Goal: Complete application form

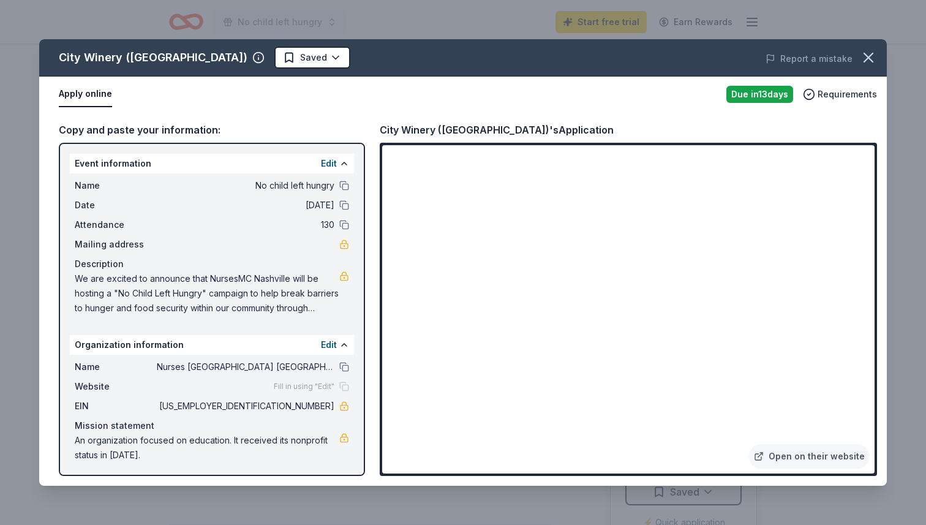
scroll to position [225, 0]
click at [85, 91] on button "Apply online" at bounding box center [85, 94] width 53 height 26
click at [871, 64] on icon "button" at bounding box center [868, 57] width 17 height 17
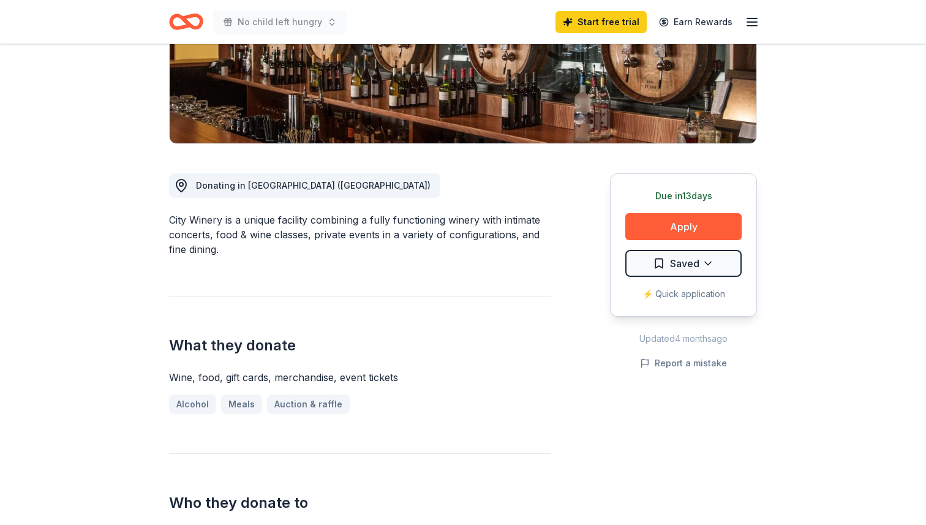
scroll to position [0, 0]
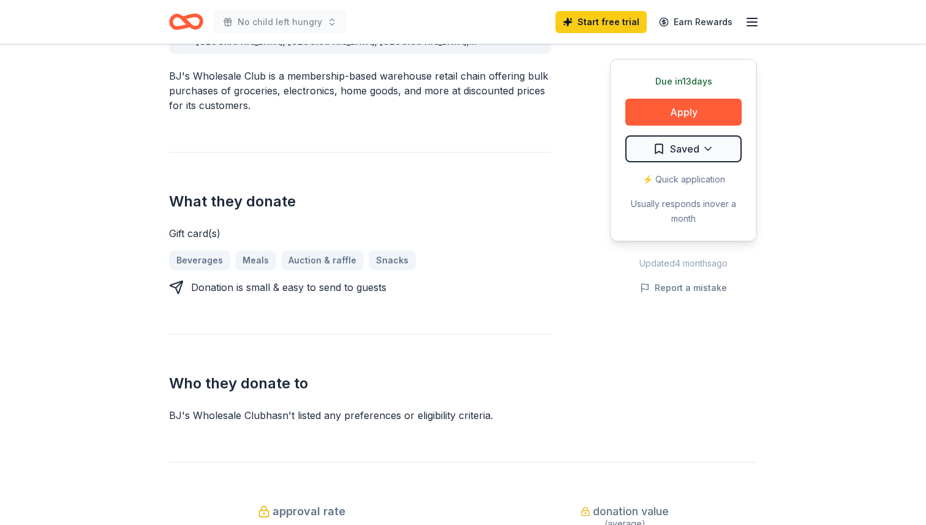
scroll to position [404, 0]
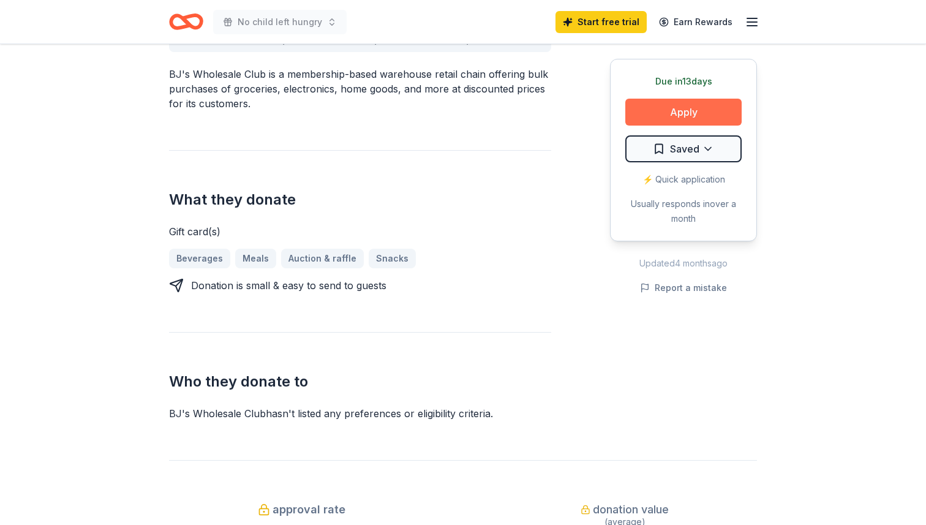
click at [708, 112] on button "Apply" at bounding box center [684, 112] width 116 height 27
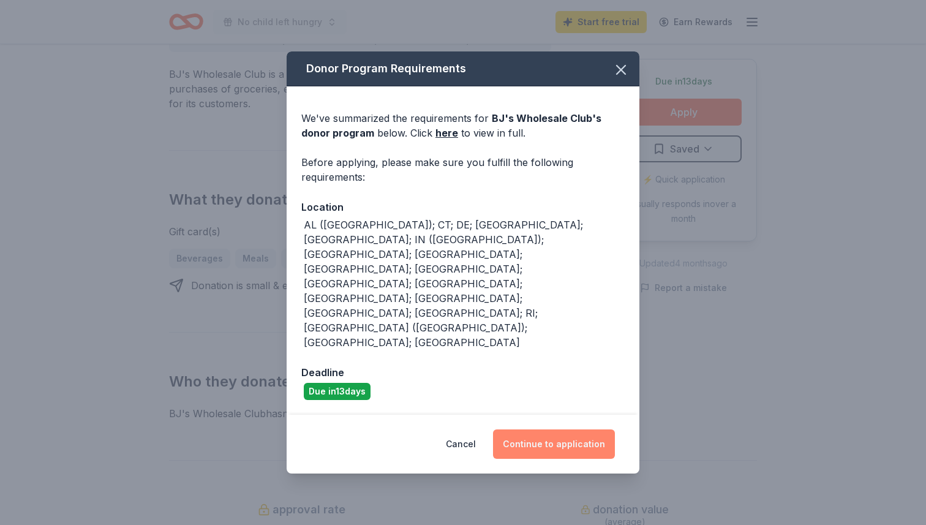
click at [553, 429] on button "Continue to application" at bounding box center [554, 443] width 122 height 29
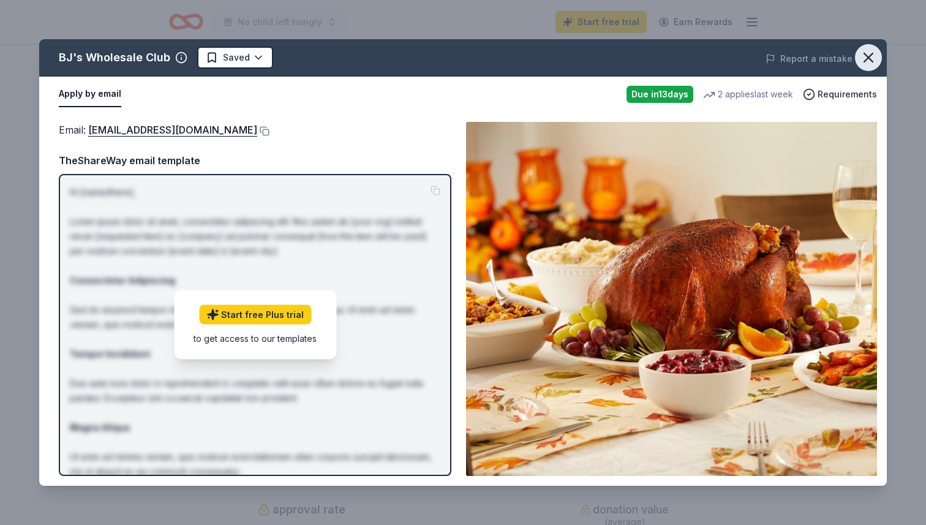
click at [871, 57] on icon "button" at bounding box center [868, 57] width 17 height 17
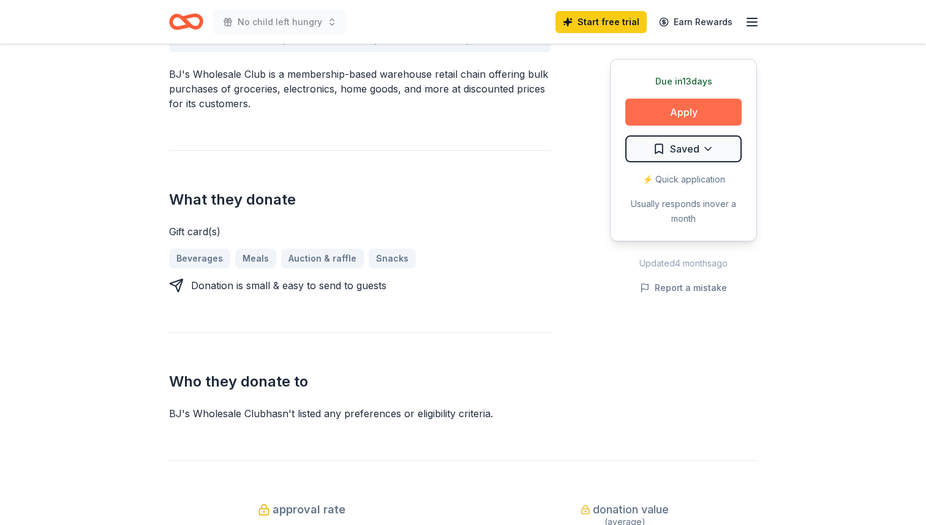
click at [679, 114] on button "Apply" at bounding box center [684, 112] width 116 height 27
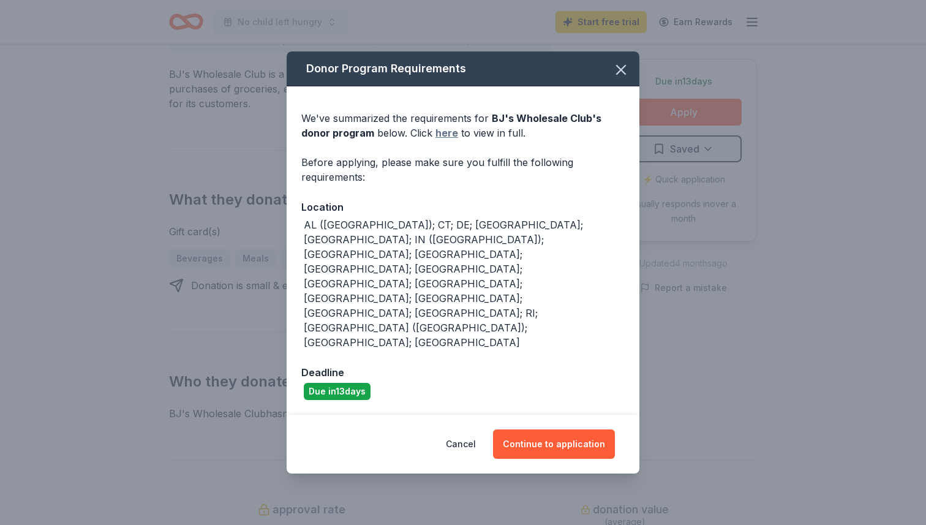
click at [445, 140] on link "here" at bounding box center [447, 133] width 23 height 15
click at [557, 429] on button "Continue to application" at bounding box center [554, 443] width 122 height 29
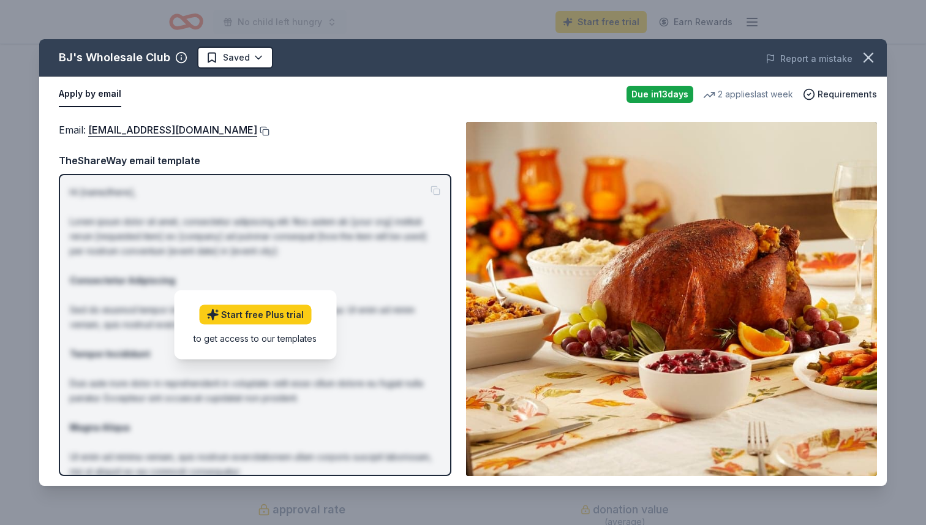
click at [257, 134] on button at bounding box center [263, 131] width 12 height 10
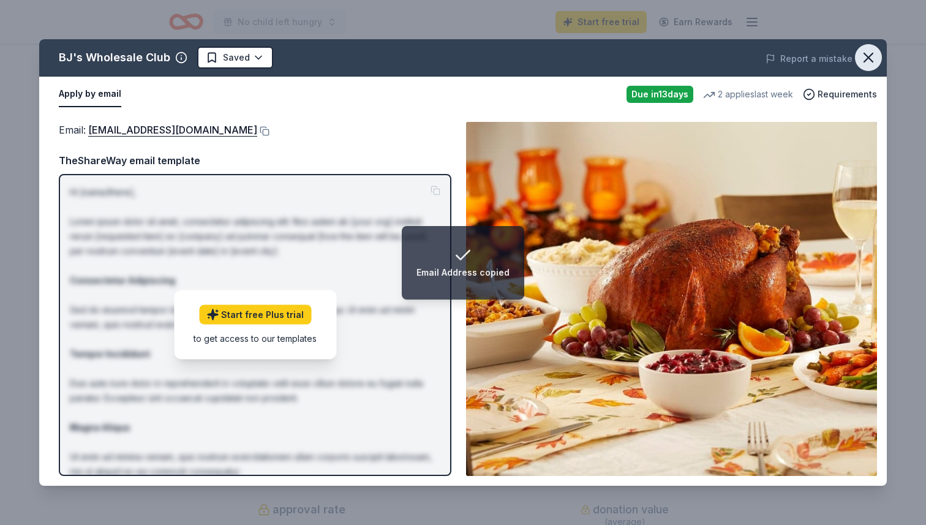
click at [871, 54] on icon "button" at bounding box center [868, 57] width 17 height 17
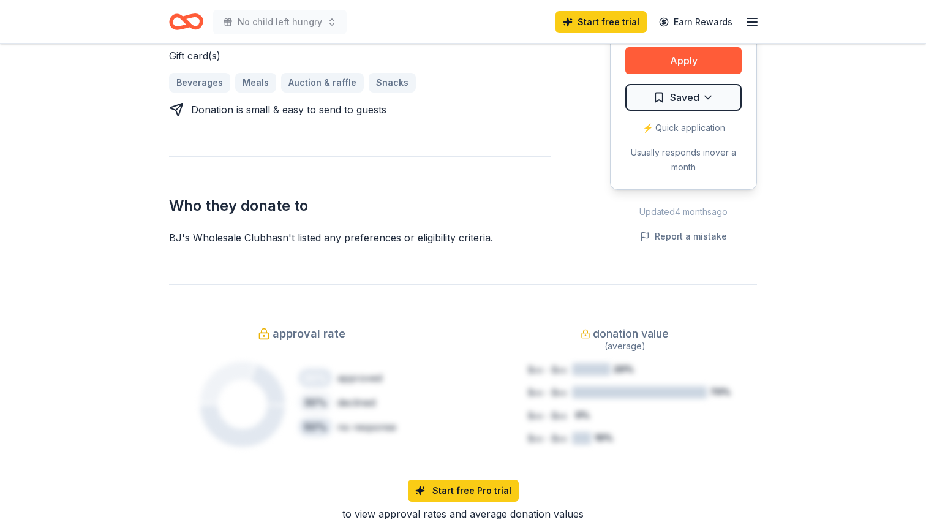
scroll to position [569, 0]
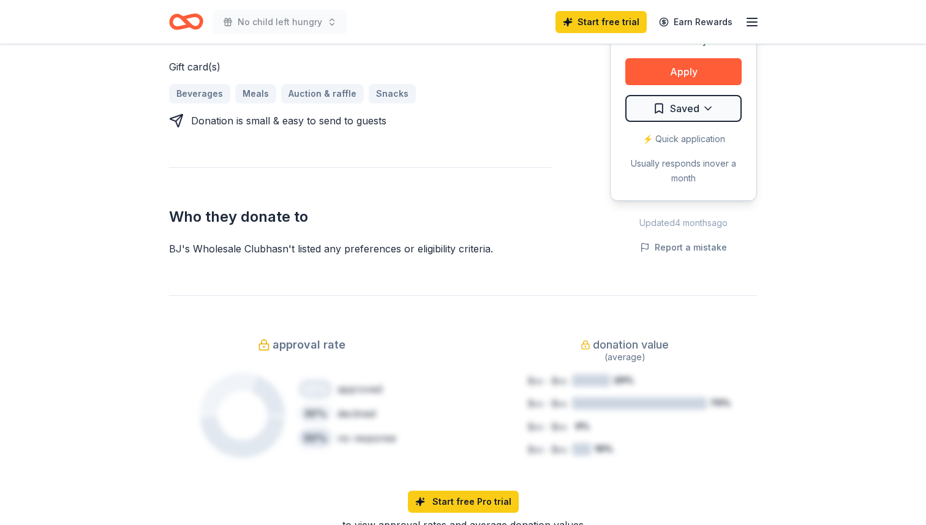
click at [687, 132] on div "⚡️ Quick application" at bounding box center [684, 139] width 116 height 15
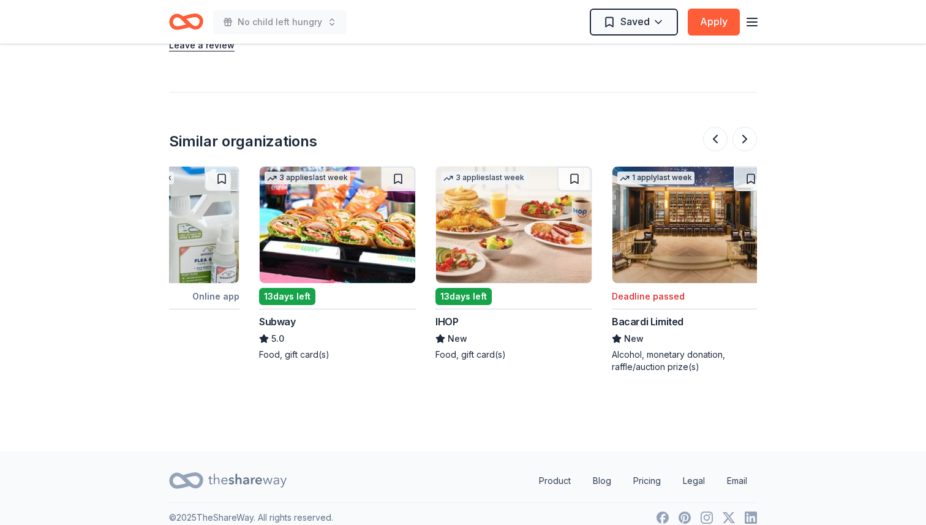
scroll to position [0, 442]
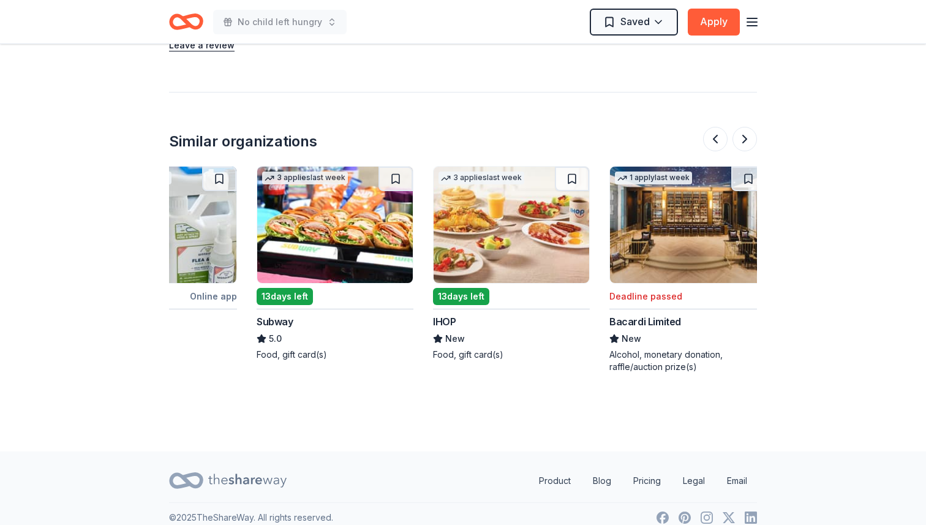
click at [318, 214] on img at bounding box center [335, 225] width 156 height 116
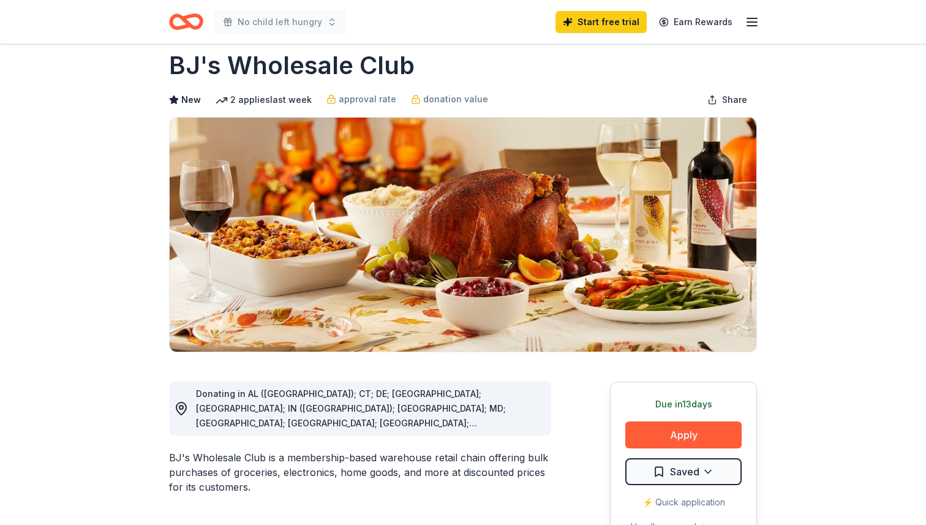
scroll to position [0, 0]
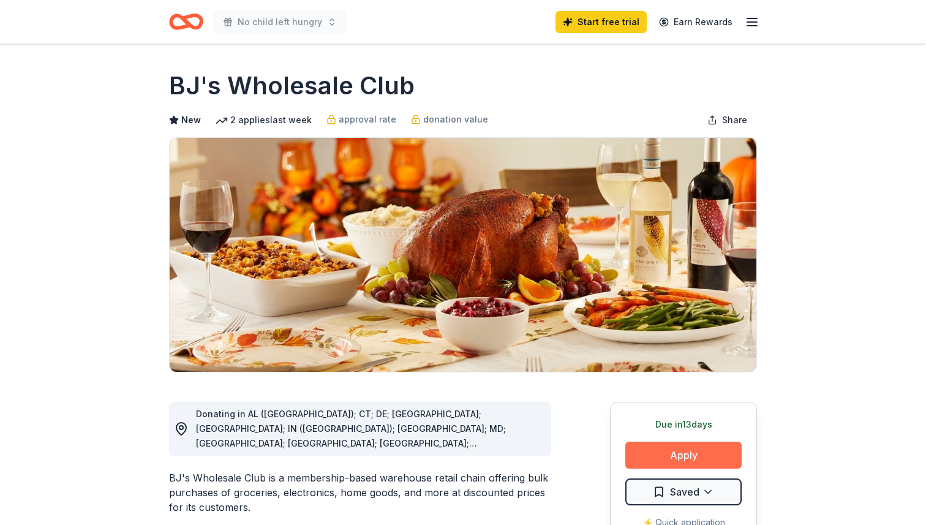
click at [686, 451] on button "Apply" at bounding box center [684, 455] width 116 height 27
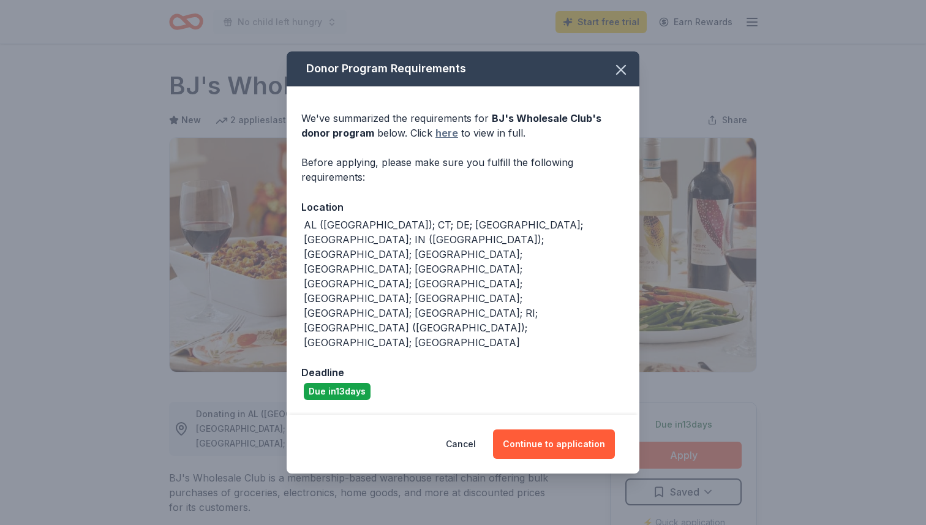
click at [447, 140] on link "here" at bounding box center [447, 133] width 23 height 15
click at [624, 78] on icon "button" at bounding box center [621, 69] width 17 height 17
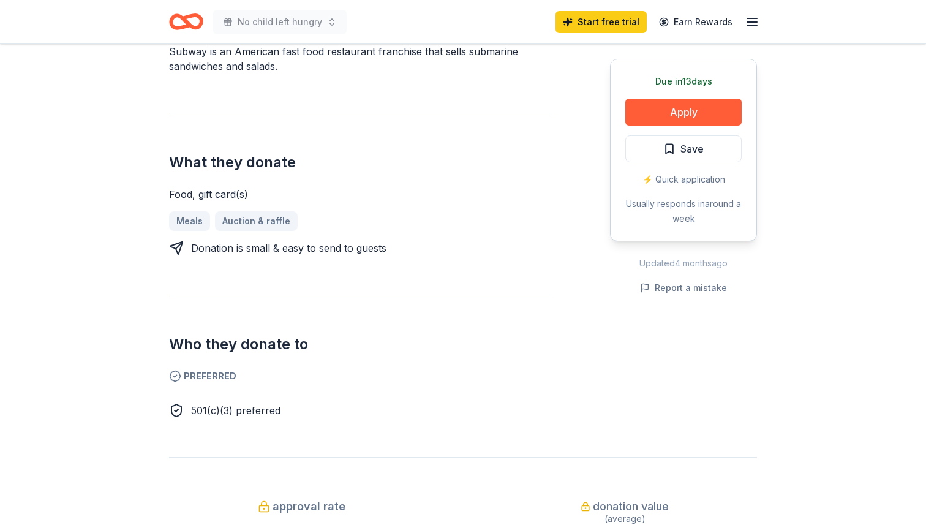
scroll to position [412, 0]
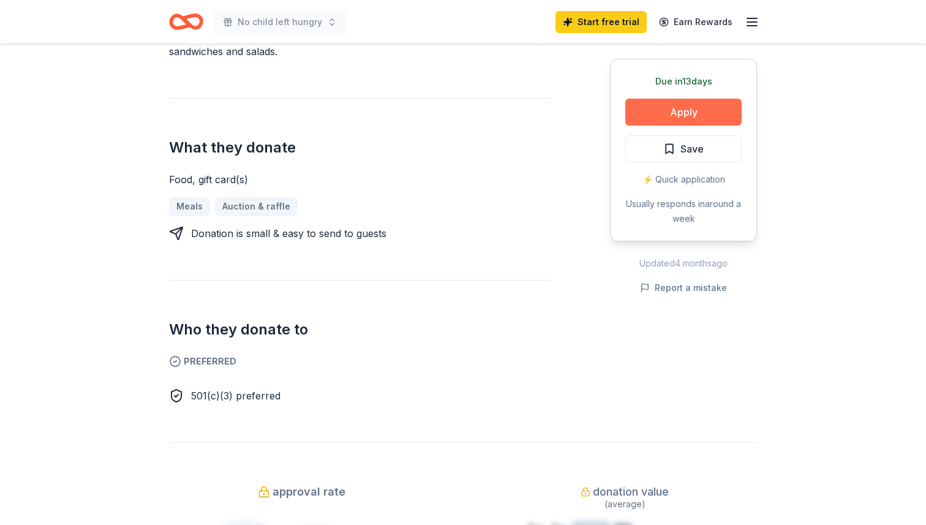
click at [698, 116] on button "Apply" at bounding box center [684, 112] width 116 height 27
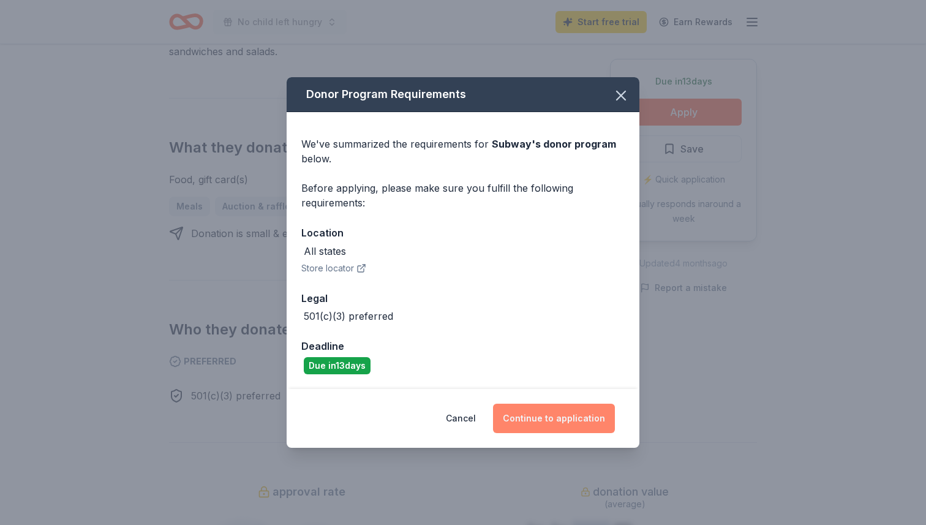
click at [575, 417] on button "Continue to application" at bounding box center [554, 418] width 122 height 29
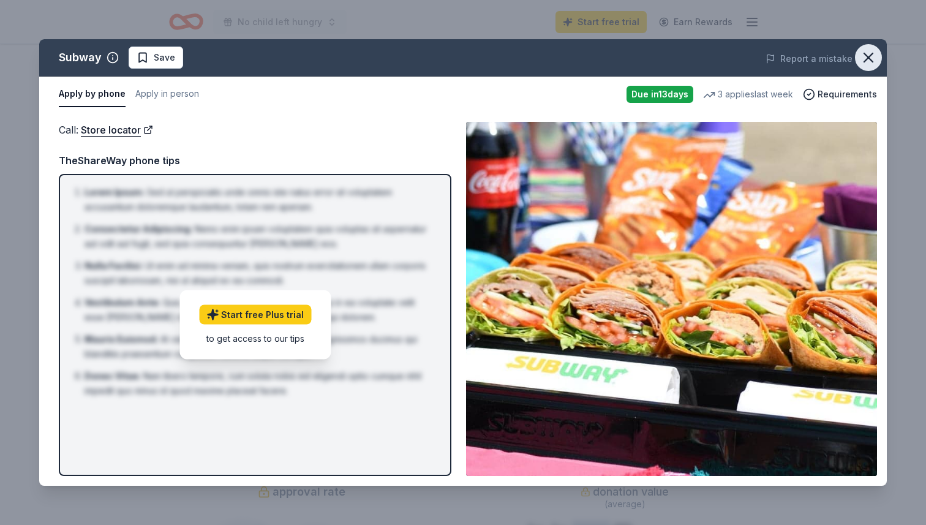
click at [866, 61] on icon "button" at bounding box center [868, 57] width 9 height 9
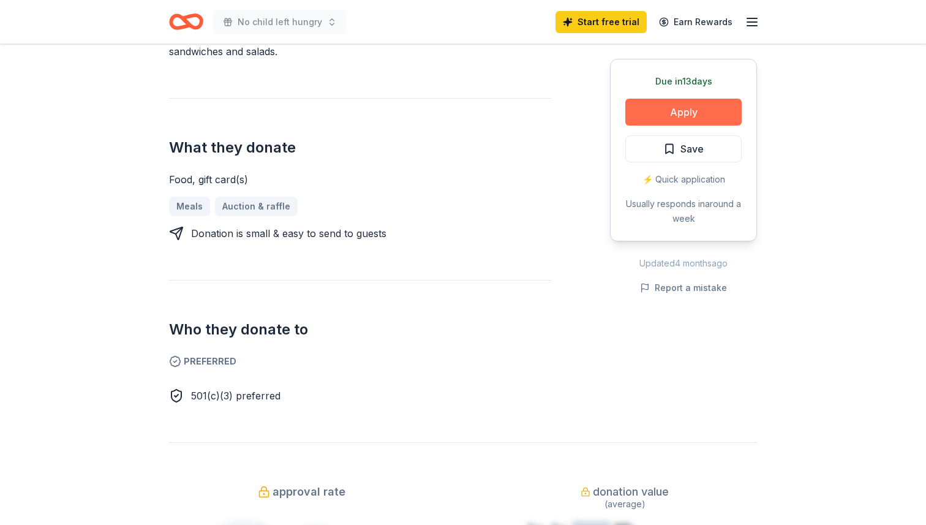
click at [659, 113] on button "Apply" at bounding box center [684, 112] width 116 height 27
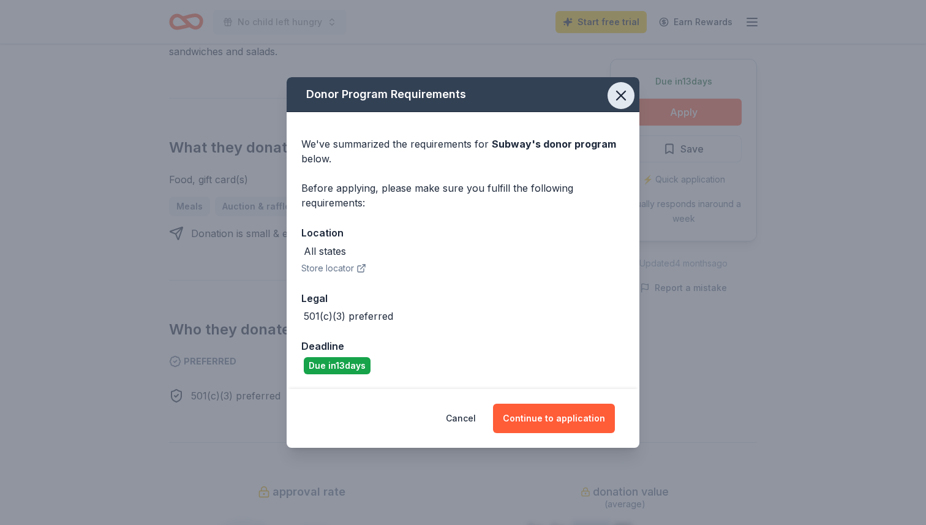
click at [613, 97] on icon "button" at bounding box center [621, 95] width 17 height 17
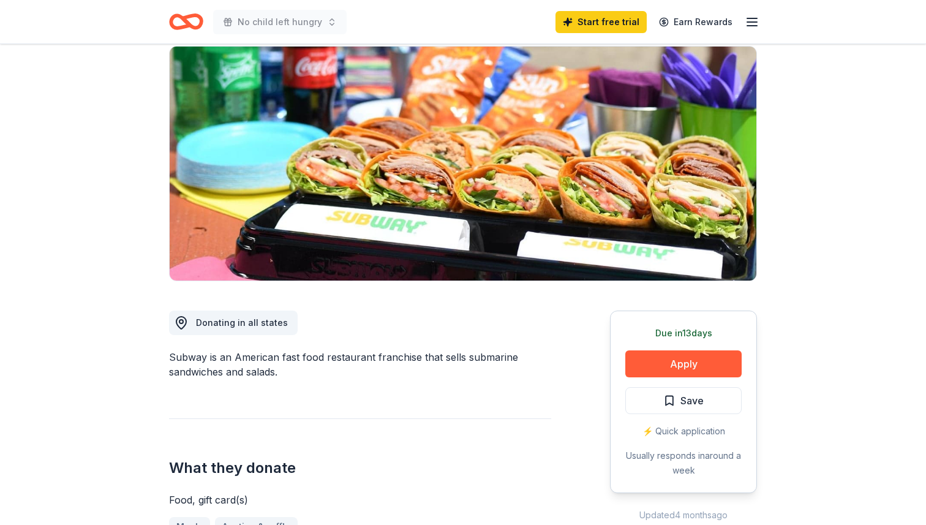
scroll to position [0, 0]
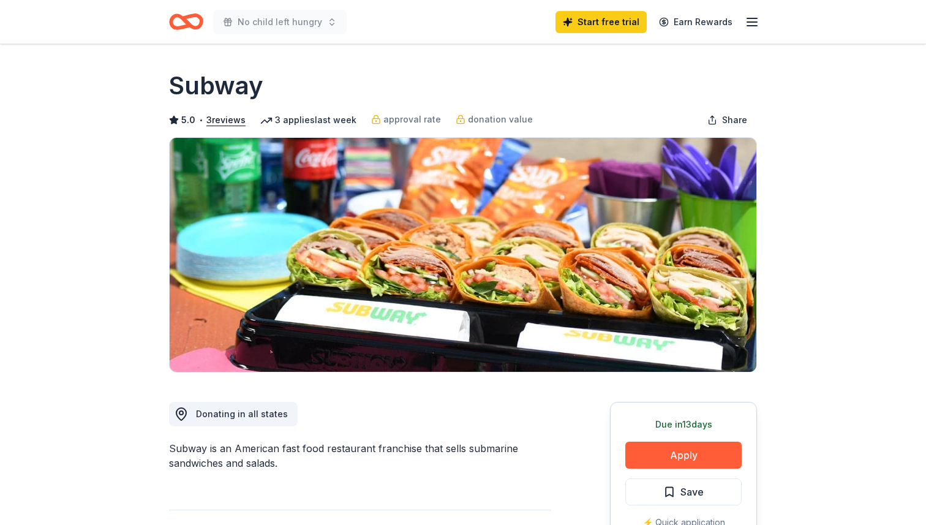
click at [753, 17] on icon "button" at bounding box center [752, 22] width 15 height 15
